Goal: Information Seeking & Learning: Check status

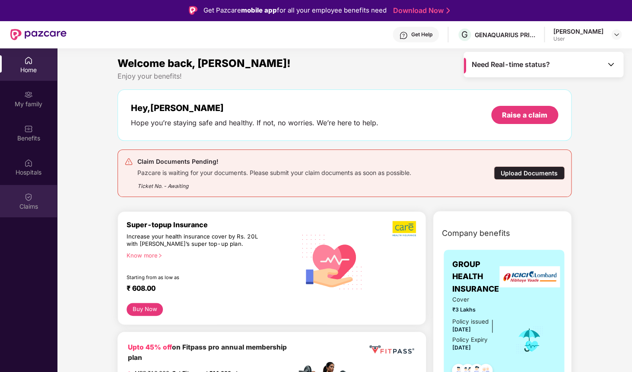
click at [36, 196] on div "Claims" at bounding box center [28, 201] width 57 height 32
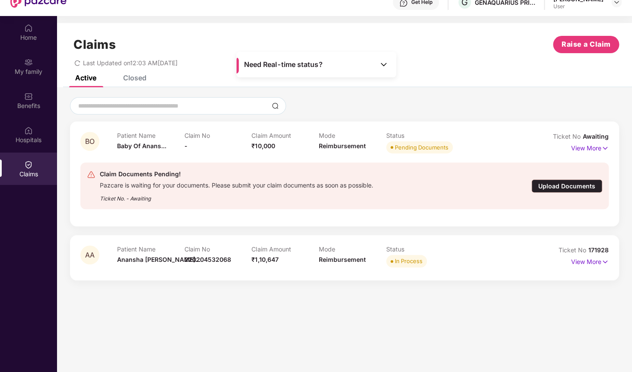
scroll to position [48, 0]
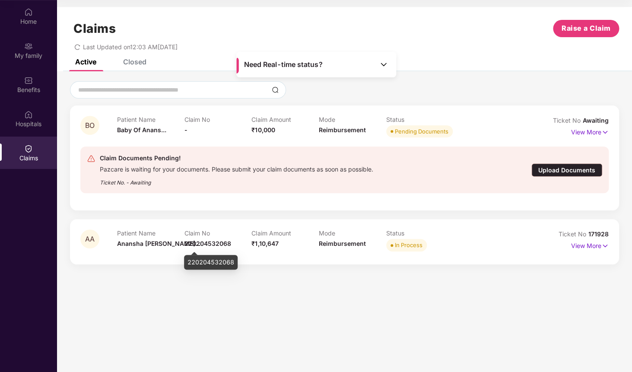
click at [198, 242] on span "220204532068" at bounding box center [208, 243] width 47 height 7
click at [596, 233] on span "171928" at bounding box center [599, 233] width 20 height 7
copy div "No 171928"
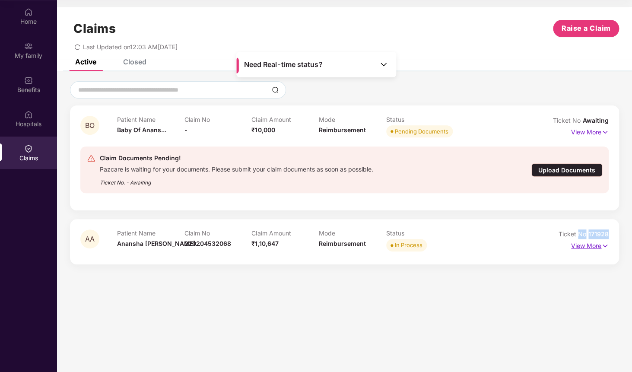
click at [608, 245] on img at bounding box center [605, 246] width 7 height 10
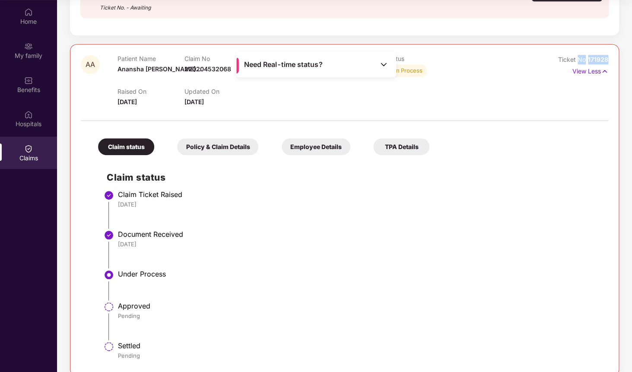
scroll to position [188, 0]
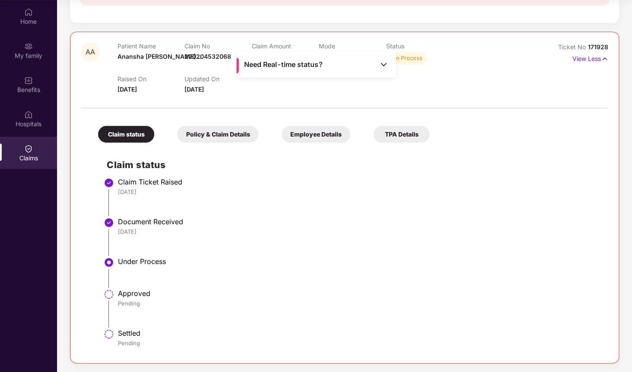
click at [234, 130] on div "Policy & Claim Details" at bounding box center [217, 134] width 81 height 17
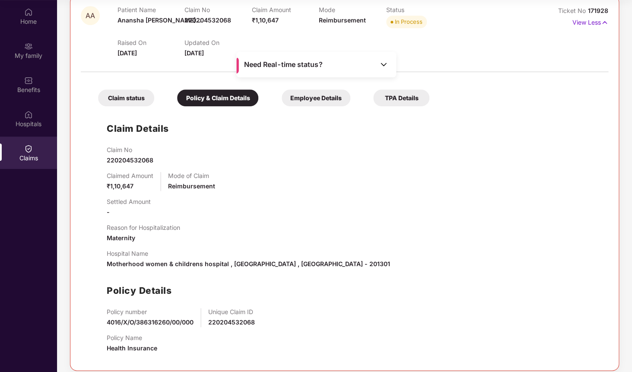
scroll to position [231, 0]
